Goal: Navigation & Orientation: Find specific page/section

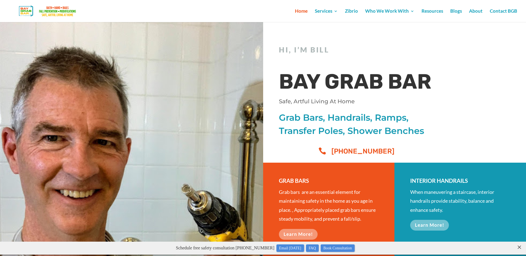
click at [399, 140] on div "Grab Bars, Handrails, Ramps, Transfer Poles, Shower Benches" at bounding box center [362, 126] width 166 height 30
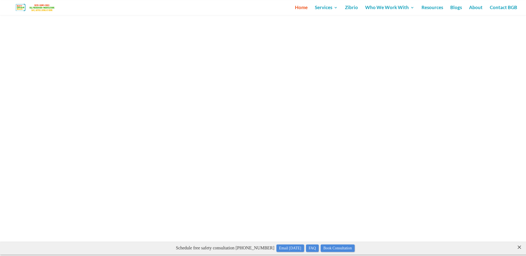
scroll to position [2344, 0]
click at [241, 188] on div "JOIN BILL...(on ZOOM) Bill@BayGrabBar.com START NOW! CALL BILL: (510) 714-0800 …" at bounding box center [263, 239] width 526 height 220
click at [478, 8] on link "About" at bounding box center [476, 10] width 14 height 9
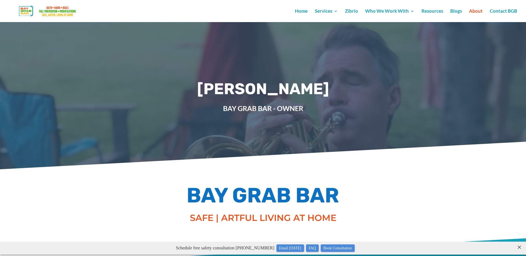
click at [19, 6] on img at bounding box center [48, 11] width 78 height 14
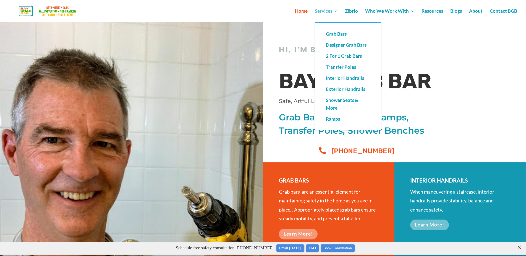
click at [319, 9] on link "Services" at bounding box center [326, 15] width 23 height 13
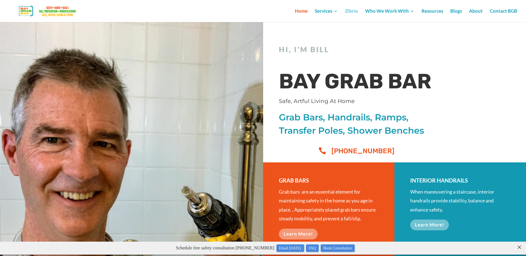
click at [353, 11] on link "Zibrio" at bounding box center [351, 15] width 13 height 13
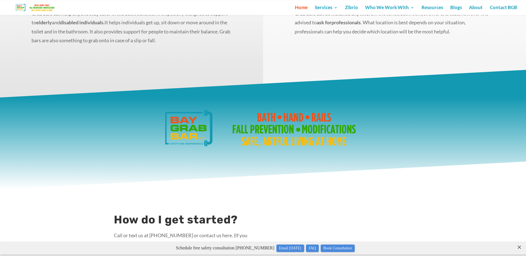
scroll to position [733, 0]
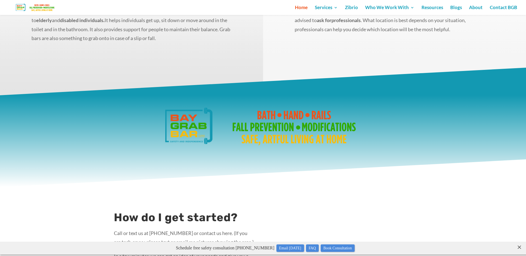
click at [194, 124] on img at bounding box center [263, 126] width 260 height 48
click at [307, 121] on img at bounding box center [263, 126] width 260 height 48
click at [180, 126] on img at bounding box center [263, 126] width 260 height 48
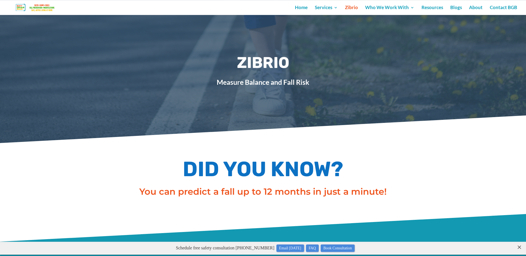
scroll to position [15, 0]
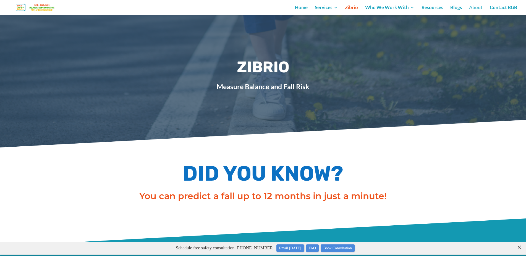
click at [477, 7] on link "About" at bounding box center [476, 10] width 14 height 9
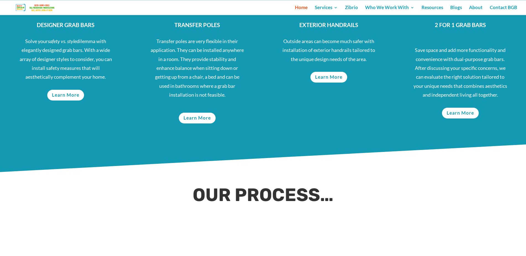
scroll to position [254, 0]
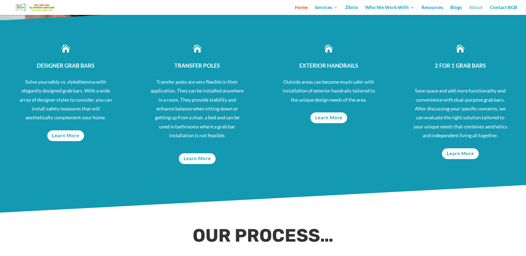
click at [483, 7] on link "About" at bounding box center [476, 10] width 14 height 9
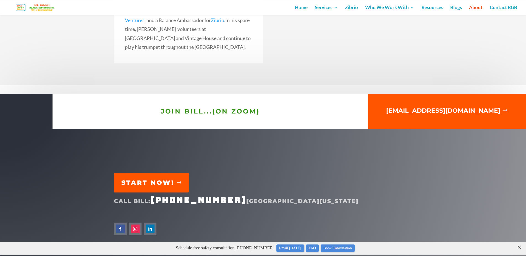
scroll to position [914, 0]
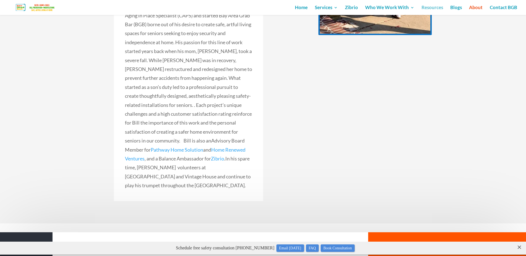
click at [434, 7] on link "Resources" at bounding box center [432, 10] width 22 height 9
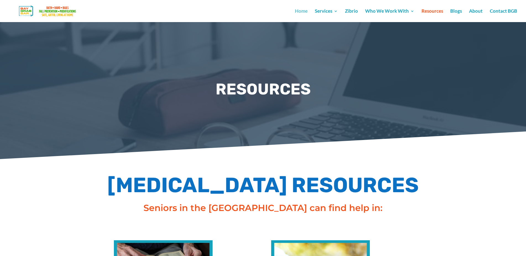
click at [300, 12] on link "Home" at bounding box center [301, 15] width 13 height 13
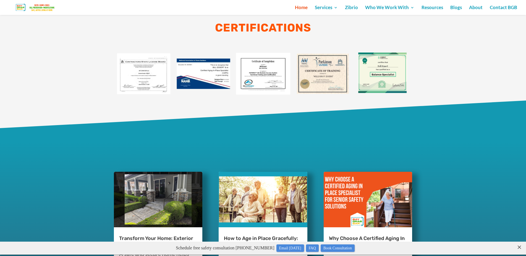
click at [133, 85] on img at bounding box center [144, 74] width 60 height 60
click at [226, 79] on img at bounding box center [204, 74] width 60 height 60
click at [213, 75] on img at bounding box center [204, 74] width 60 height 60
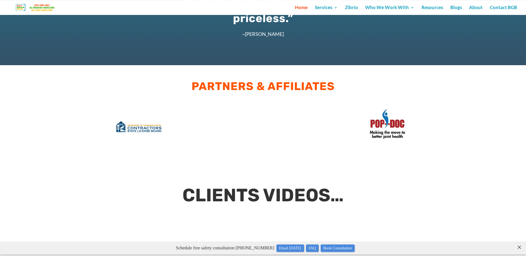
scroll to position [1988, 0]
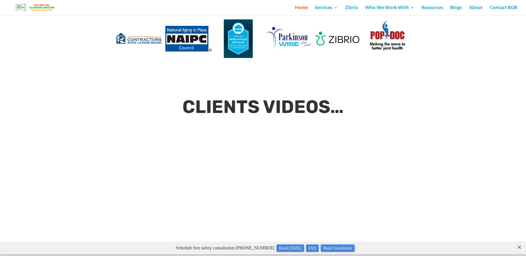
click at [185, 38] on img at bounding box center [189, 39] width 50 height 50
